Goal: Task Accomplishment & Management: Use online tool/utility

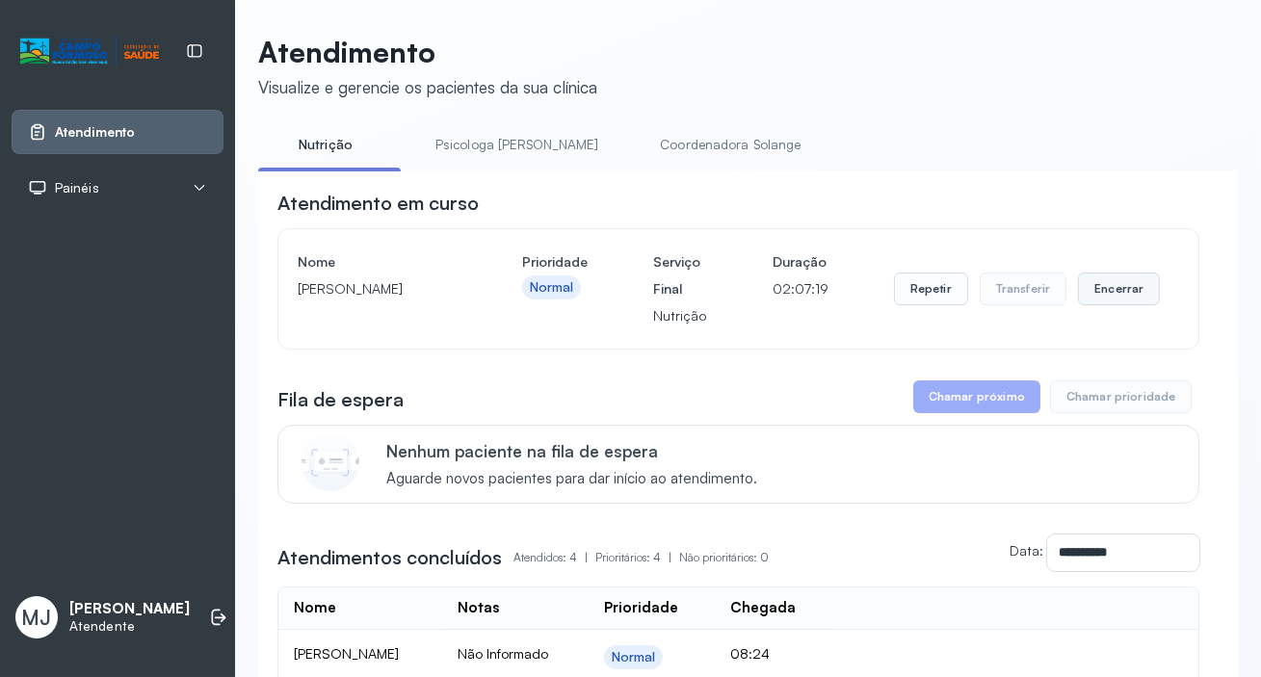
click at [1103, 296] on button "Encerrar" at bounding box center [1119, 289] width 82 height 33
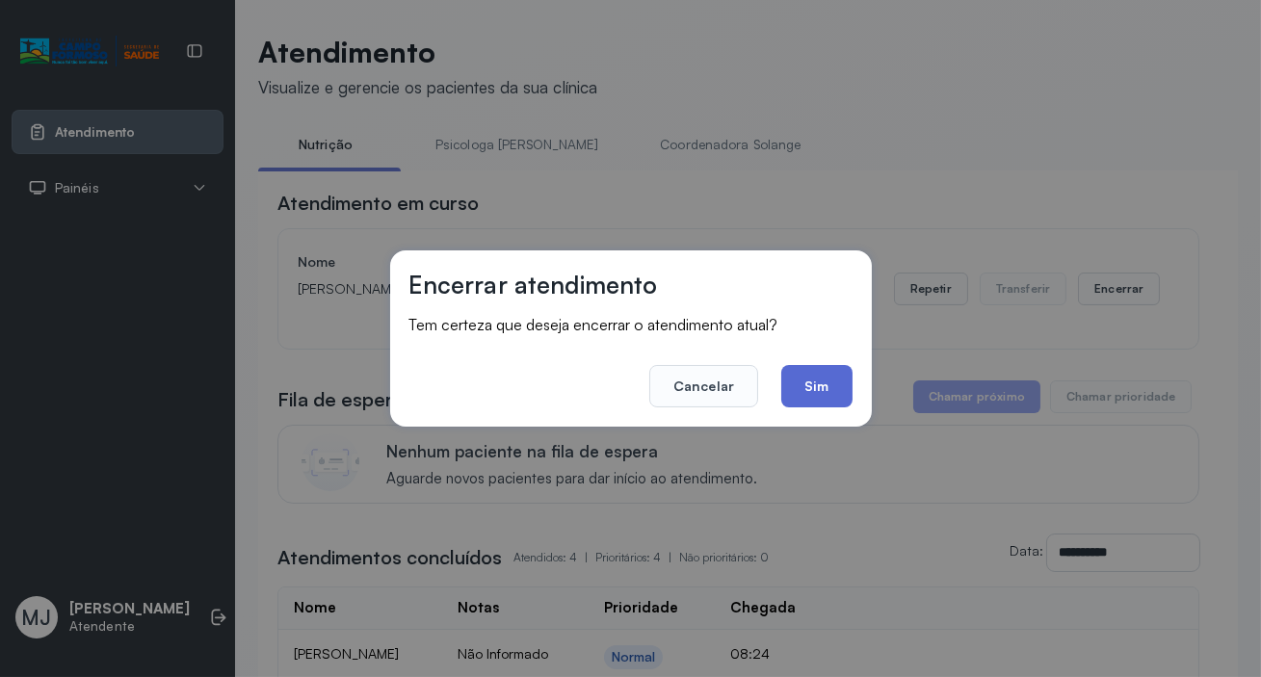
click at [820, 390] on button "Sim" at bounding box center [816, 386] width 70 height 42
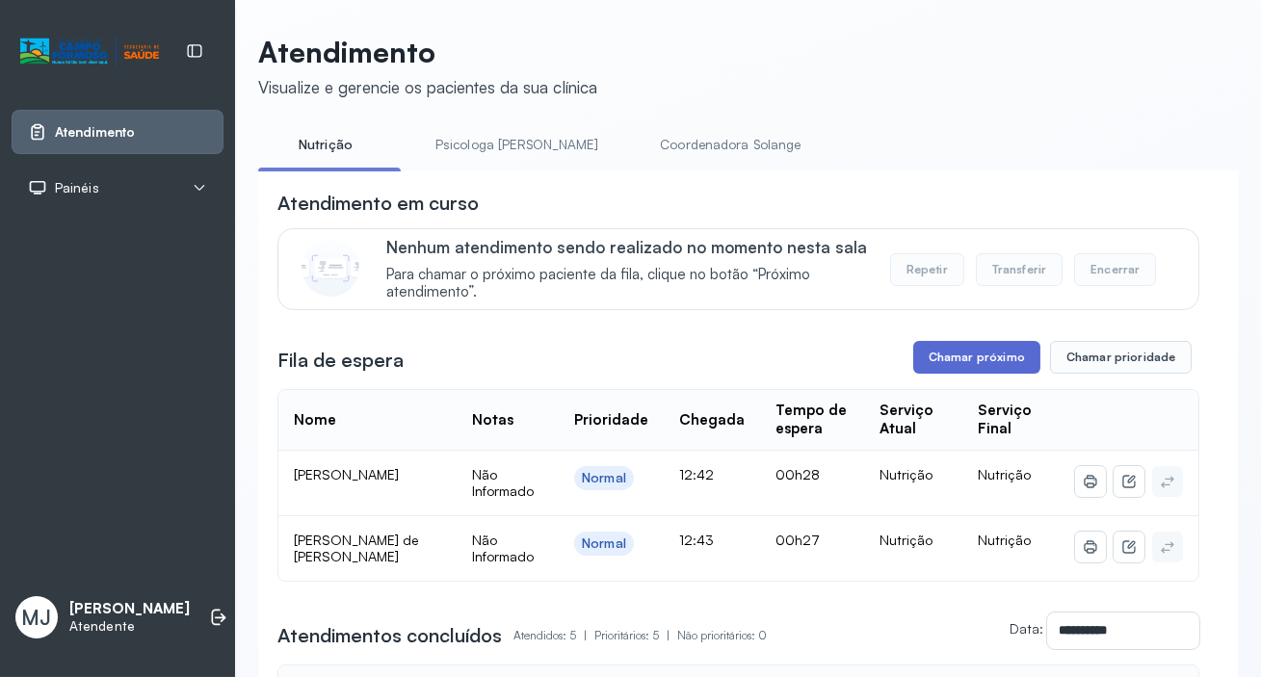
click at [952, 354] on button "Chamar próximo" at bounding box center [976, 357] width 127 height 33
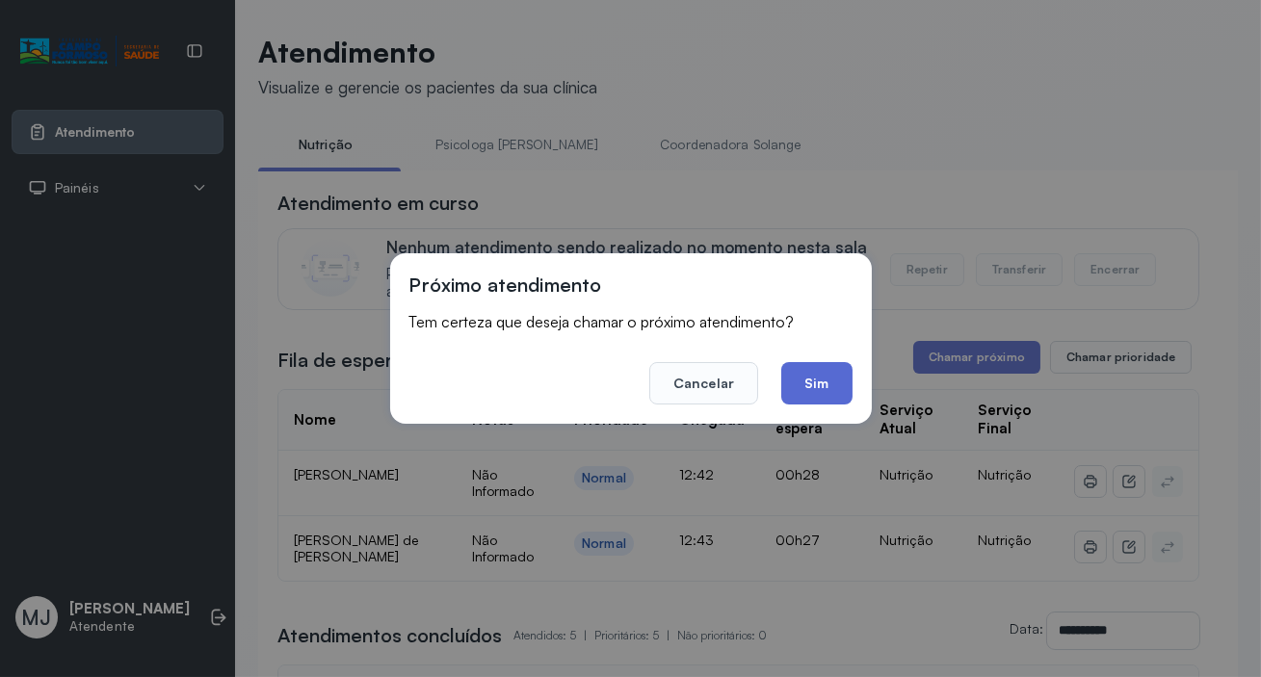
click at [835, 391] on button "Sim" at bounding box center [816, 383] width 70 height 42
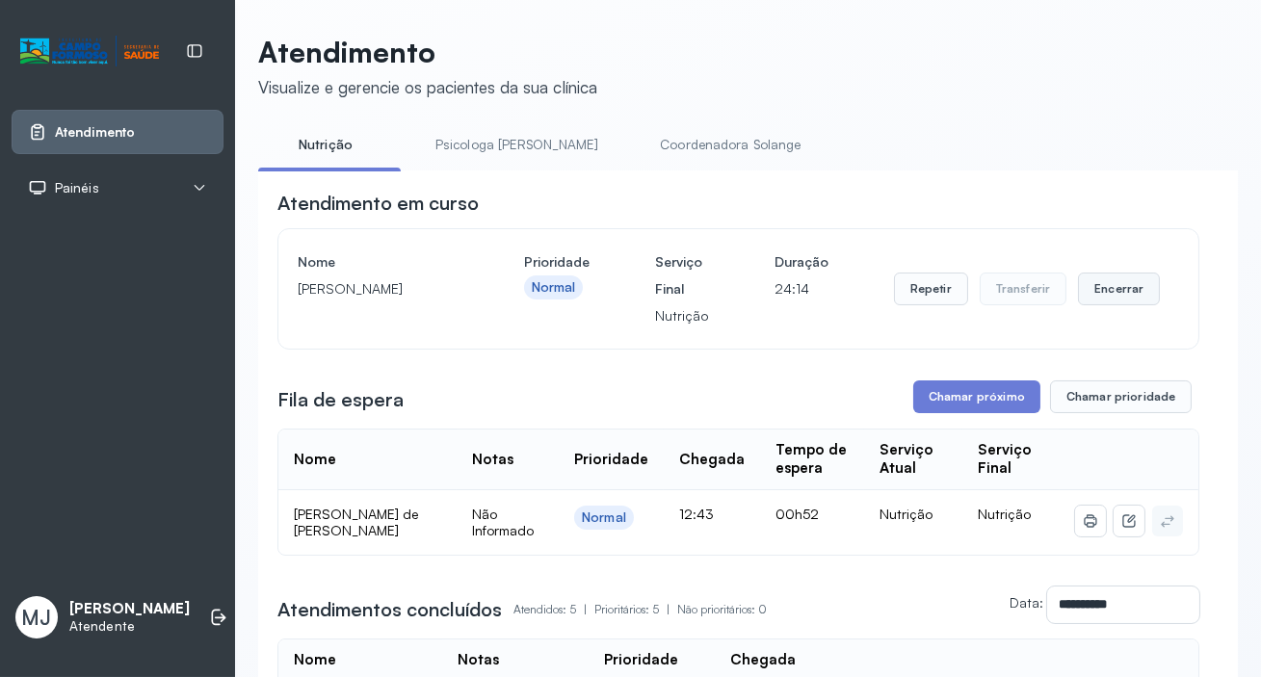
click at [1122, 289] on button "Encerrar" at bounding box center [1119, 289] width 82 height 33
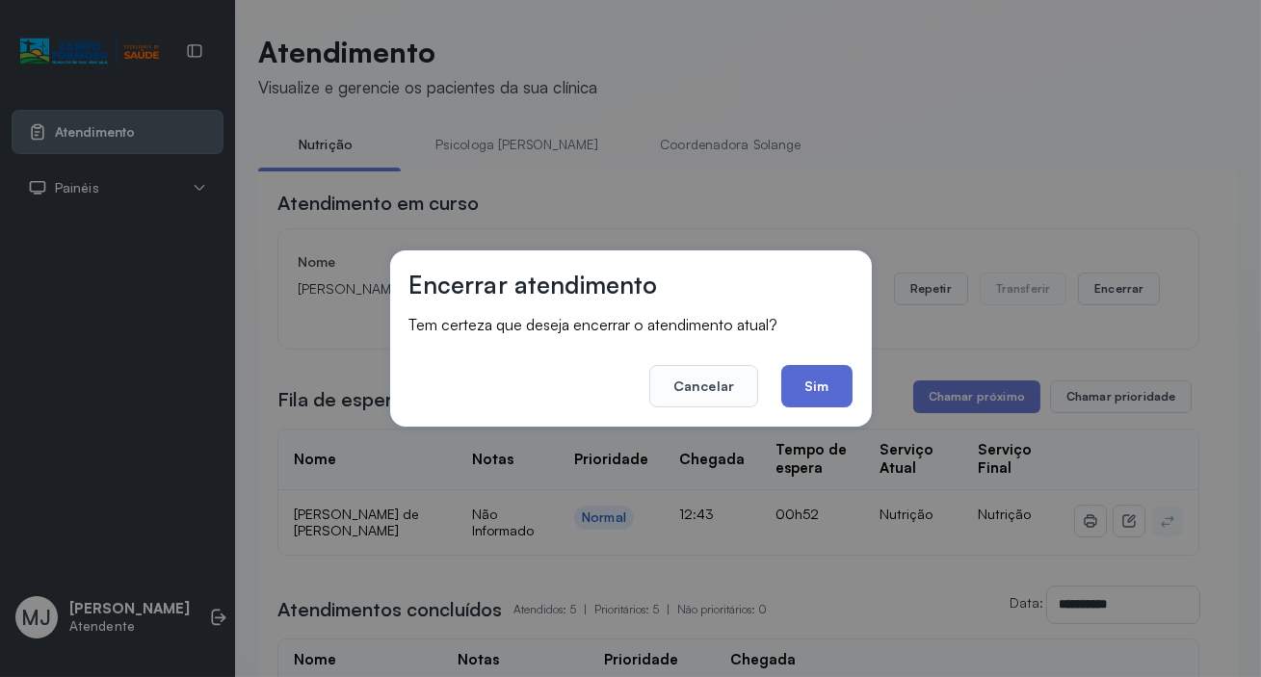
click at [839, 389] on button "Sim" at bounding box center [816, 386] width 70 height 42
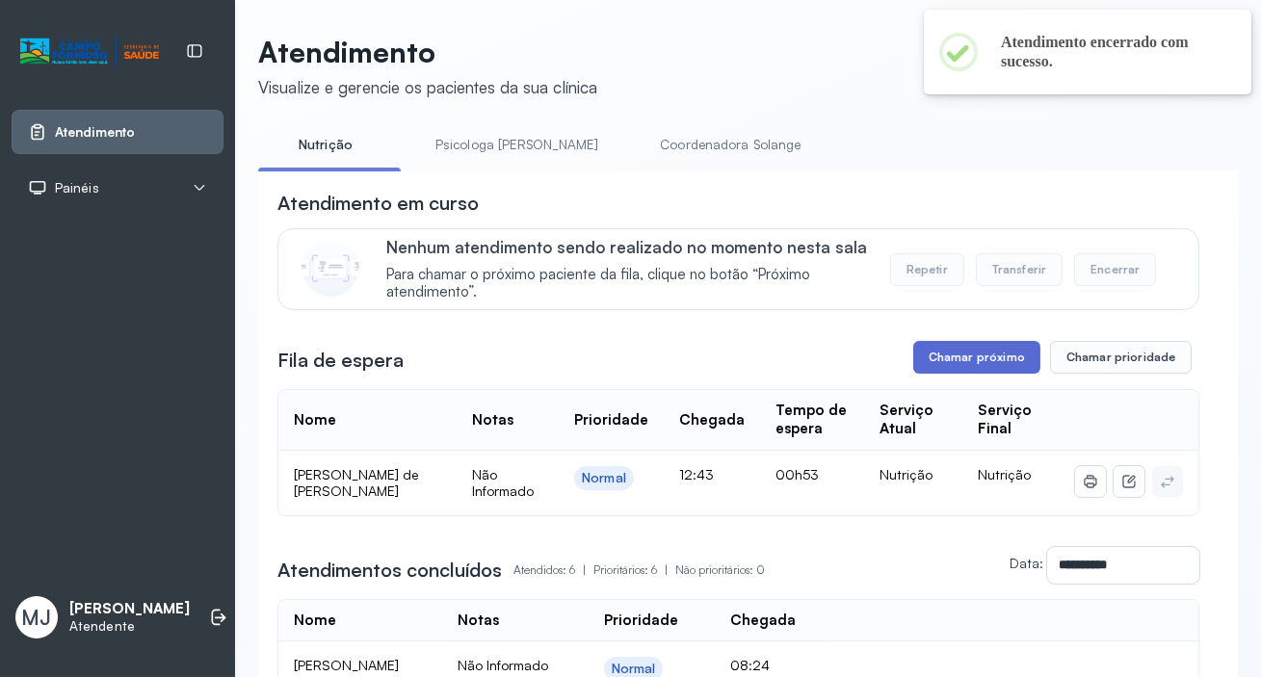
click at [943, 356] on button "Chamar próximo" at bounding box center [976, 357] width 127 height 33
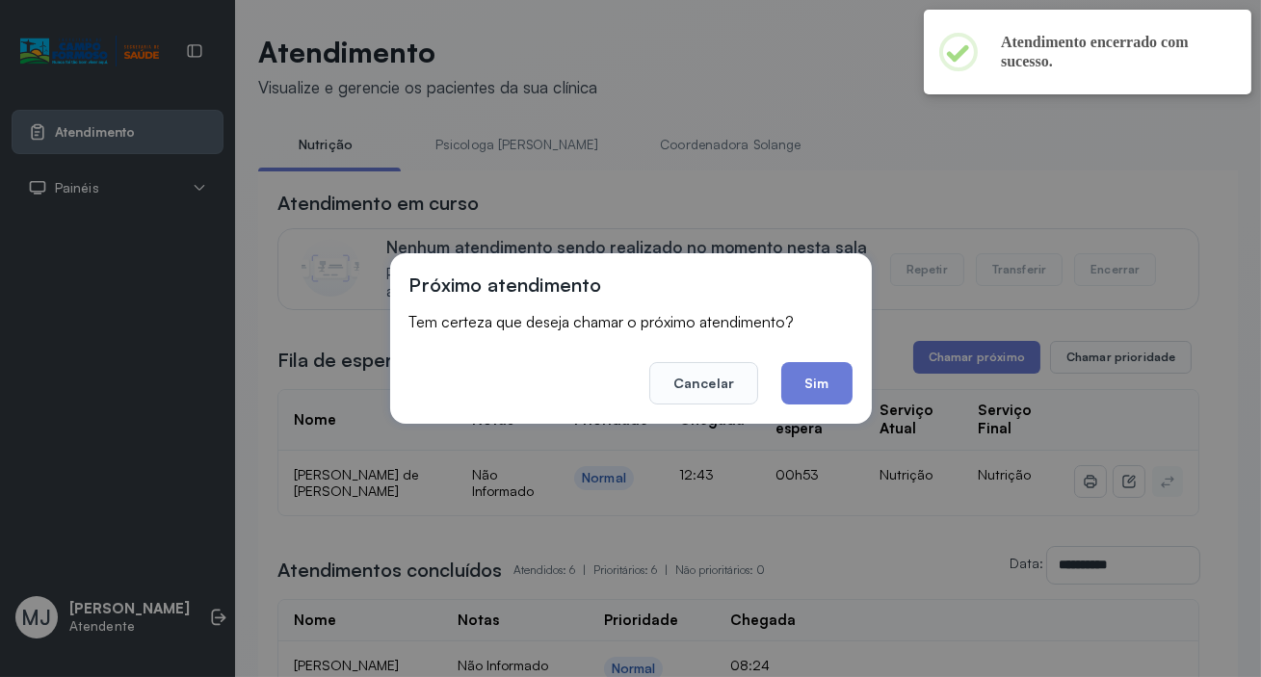
click at [797, 375] on button "Sim" at bounding box center [816, 383] width 70 height 42
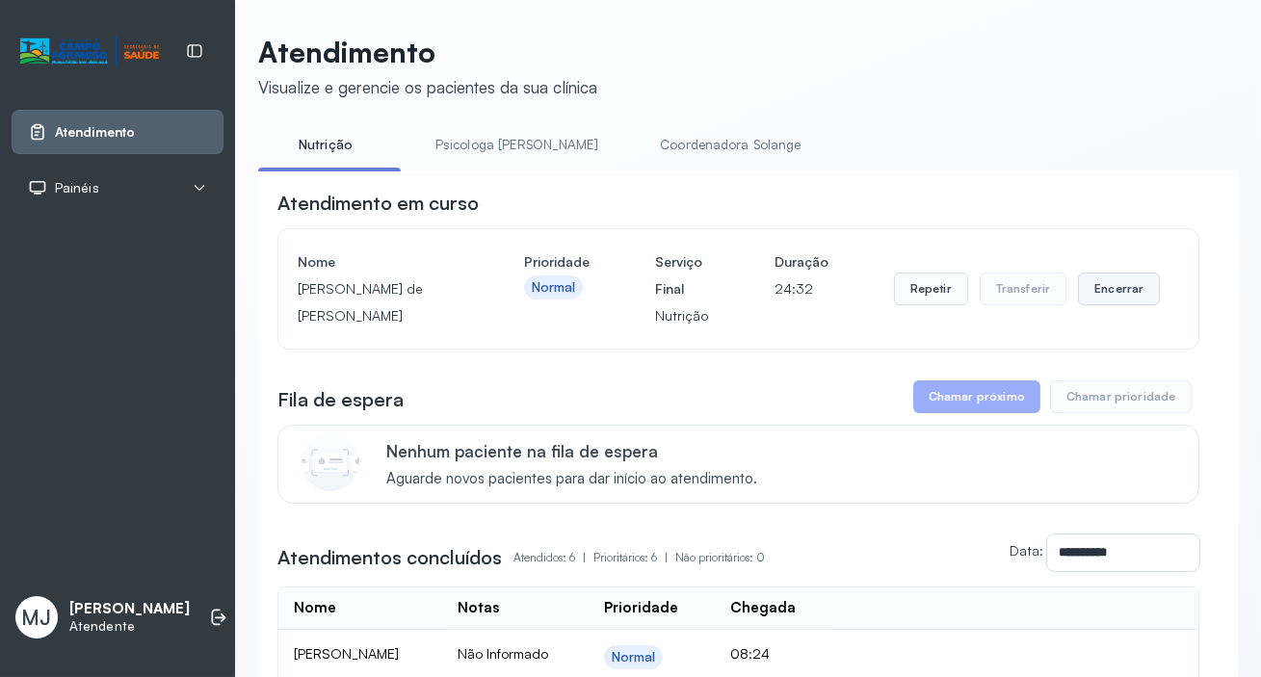
click at [1138, 292] on button "Encerrar" at bounding box center [1119, 289] width 82 height 33
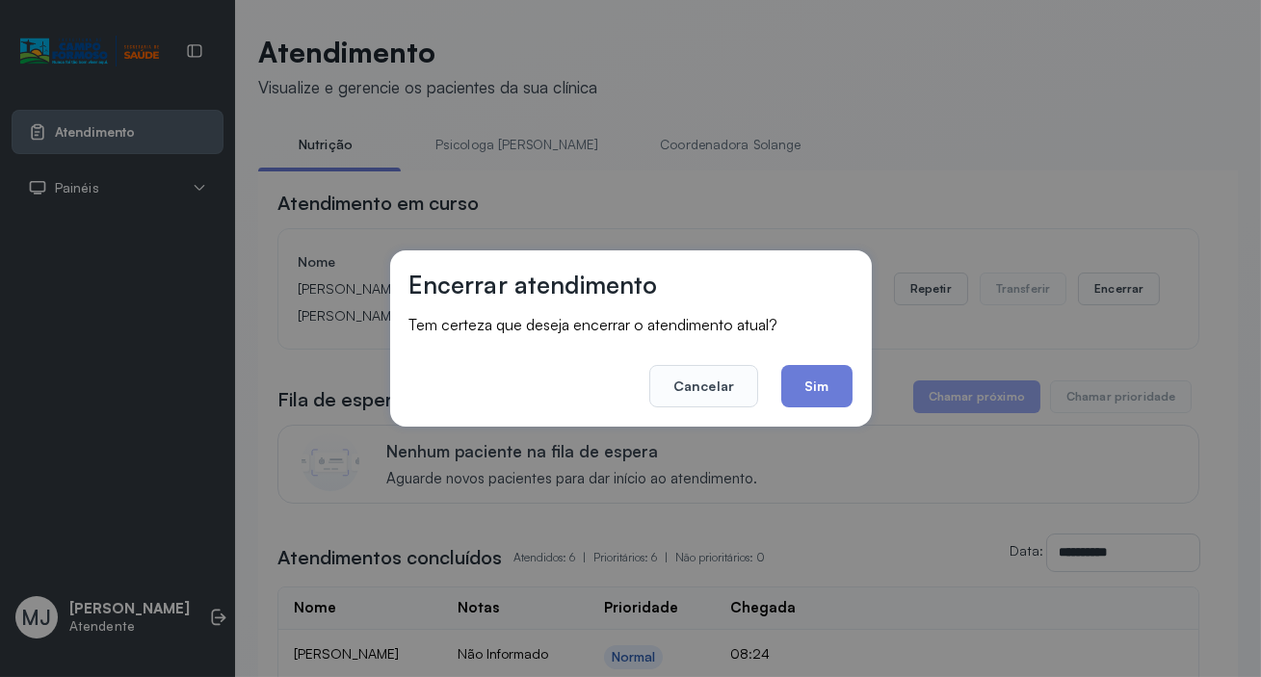
drag, startPoint x: 814, startPoint y: 379, endPoint x: 907, endPoint y: 361, distance: 95.2
click at [819, 379] on button "Sim" at bounding box center [816, 386] width 70 height 42
